Goal: Task Accomplishment & Management: Complete application form

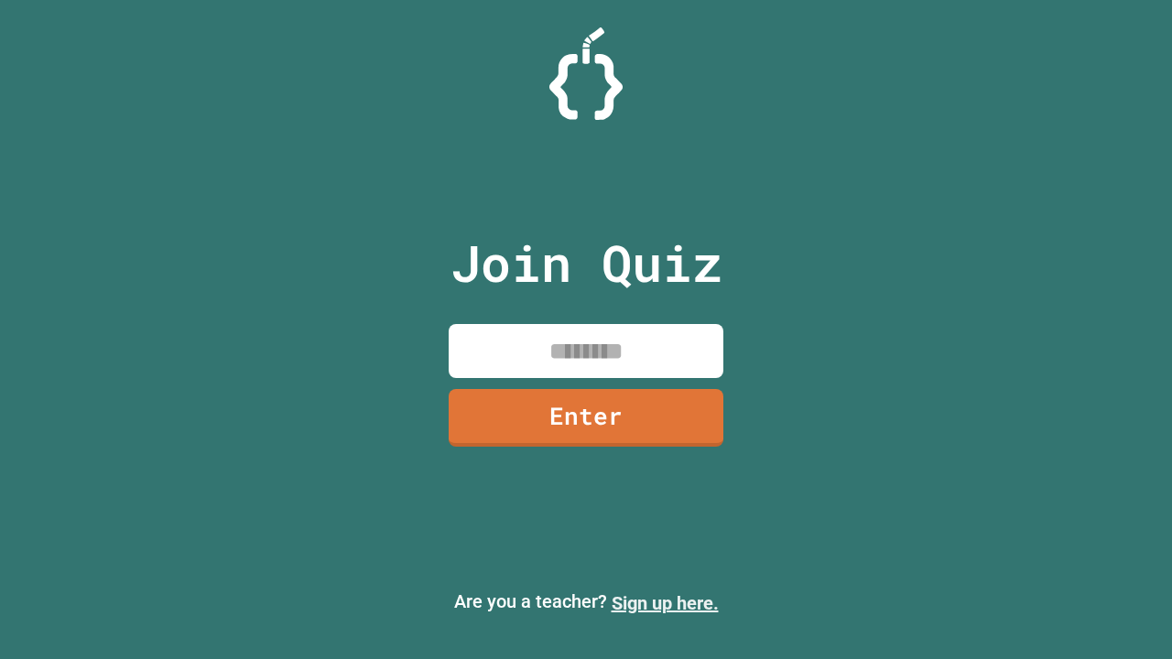
click at [665, 603] on link "Sign up here." at bounding box center [665, 603] width 107 height 22
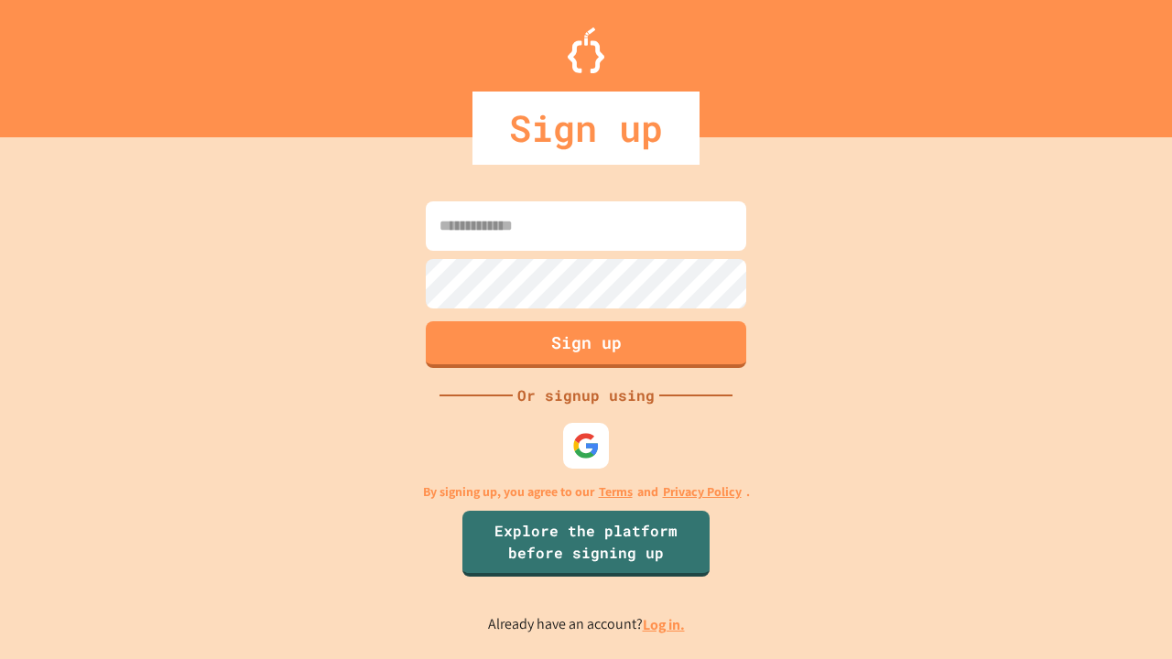
click at [665, 624] on link "Log in." at bounding box center [664, 624] width 42 height 19
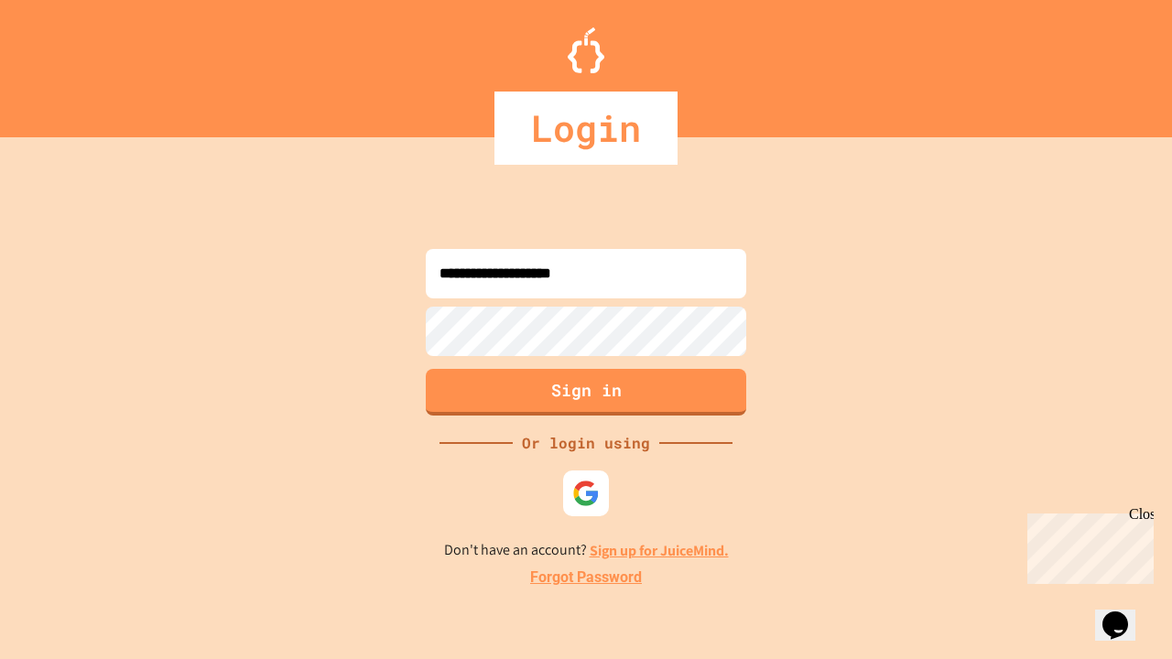
type input "**********"
